Goal: Task Accomplishment & Management: Manage account settings

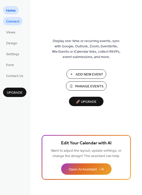
click at [16, 23] on span "Connect" at bounding box center [12, 21] width 13 height 5
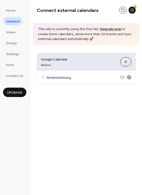
click at [131, 77] on icon at bounding box center [129, 77] width 4 height 4
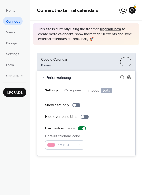
click at [22, 54] on ul "Home Connect Views Design Settings Form Contact Us" at bounding box center [14, 43] width 23 height 74
click at [17, 54] on span "Settings" at bounding box center [12, 54] width 13 height 5
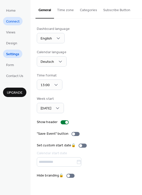
click at [17, 24] on span "Connect" at bounding box center [12, 21] width 13 height 5
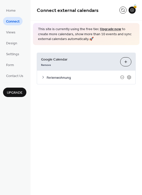
click at [45, 77] on div "Ferienwohnung" at bounding box center [86, 77] width 98 height 13
click at [42, 78] on icon at bounding box center [43, 77] width 4 height 4
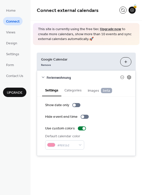
click at [128, 77] on icon at bounding box center [129, 77] width 5 height 5
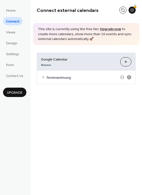
click at [128, 77] on icon at bounding box center [129, 77] width 5 height 5
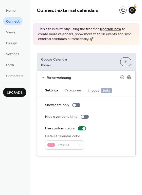
click at [80, 90] on button "Categories" at bounding box center [72, 90] width 23 height 12
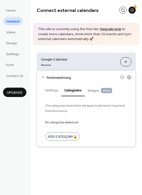
click at [87, 91] on button "Images beta" at bounding box center [100, 90] width 30 height 12
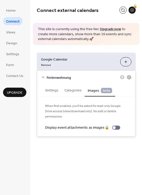
click at [54, 92] on button "Settings" at bounding box center [51, 90] width 19 height 12
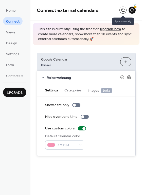
click at [122, 11] on button at bounding box center [122, 10] width 7 height 7
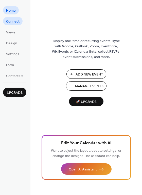
click at [19, 23] on span "Connect" at bounding box center [12, 21] width 13 height 5
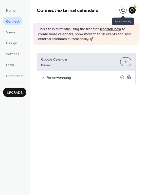
click at [121, 11] on button at bounding box center [122, 10] width 7 height 7
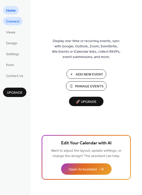
click at [16, 24] on span "Connect" at bounding box center [12, 21] width 13 height 5
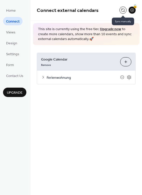
click at [122, 9] on button at bounding box center [122, 10] width 7 height 7
